Goal: Communication & Community: Ask a question

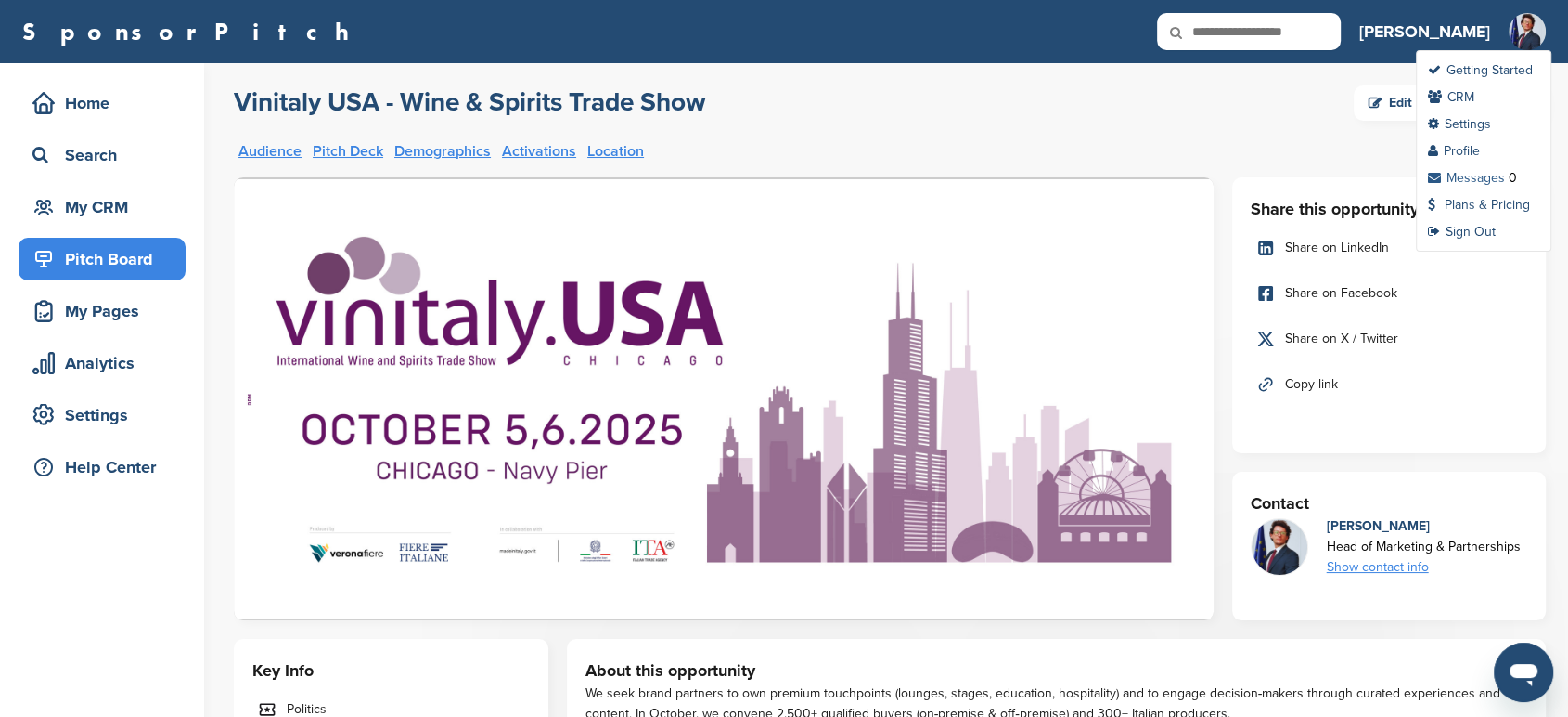
click at [1486, 175] on link "Messages" at bounding box center [1466, 178] width 77 height 16
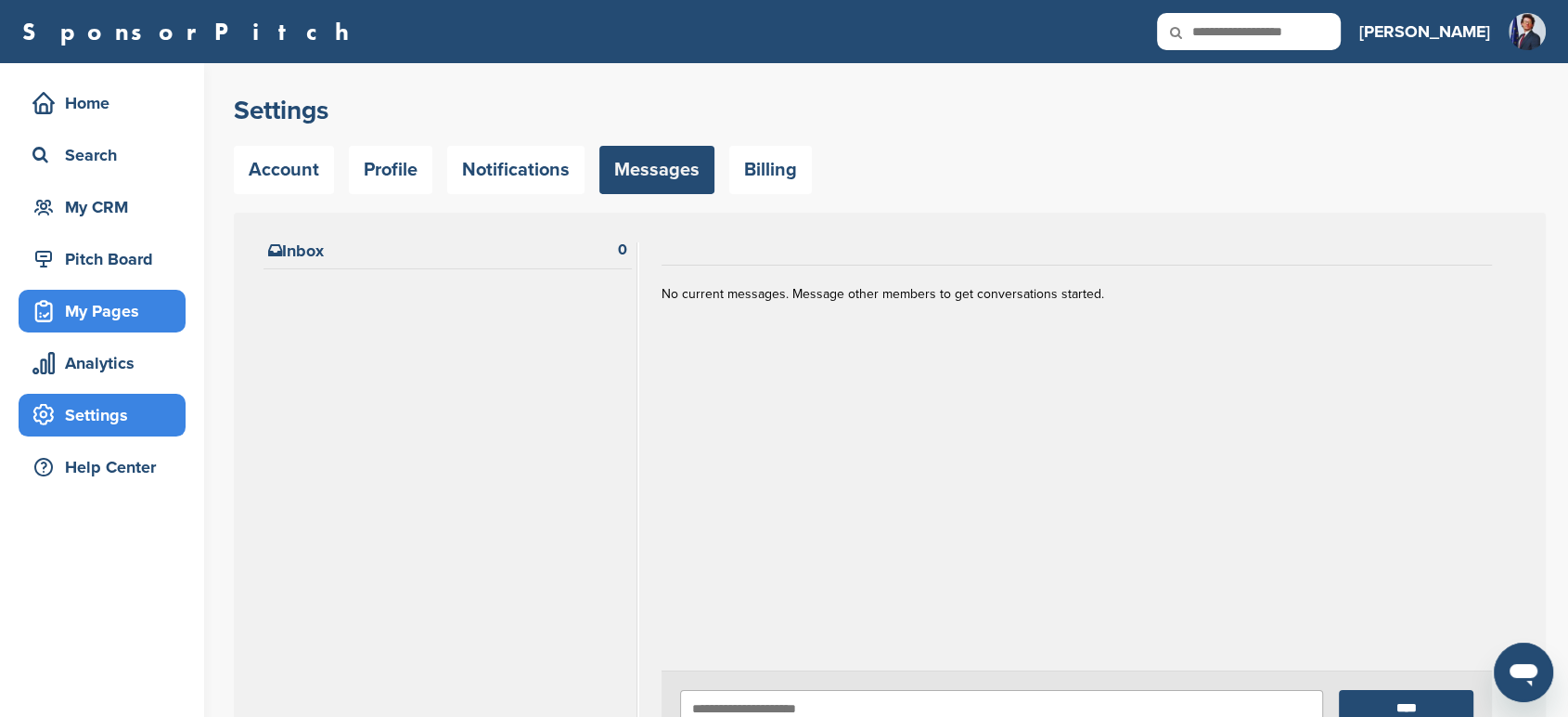
click at [93, 303] on div "My Pages" at bounding box center [106, 311] width 158 height 33
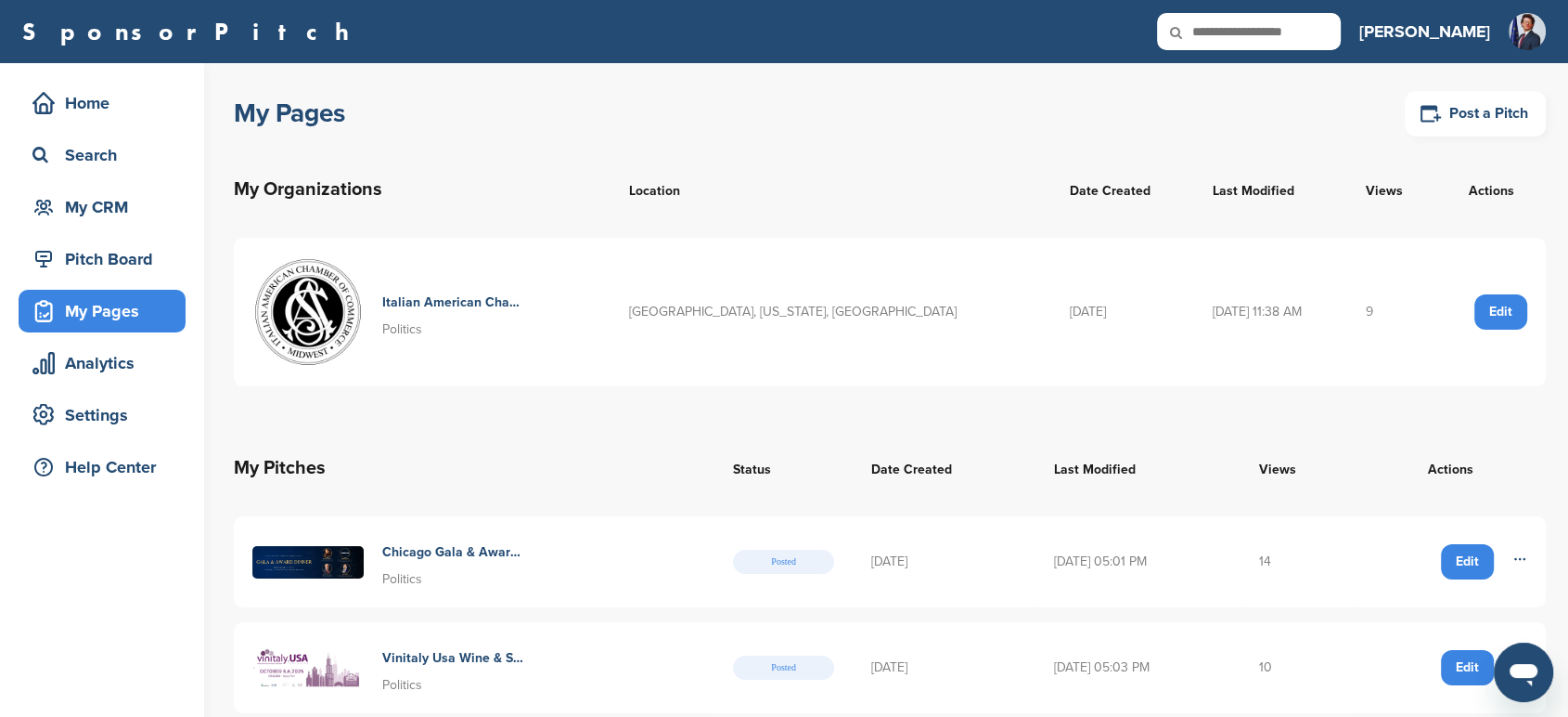
click at [418, 95] on div "My Pages Post a Pitch" at bounding box center [889, 113] width 1312 height 56
click at [437, 125] on div "My Pages Post a Pitch" at bounding box center [889, 113] width 1312 height 56
